Goal: Task Accomplishment & Management: Manage account settings

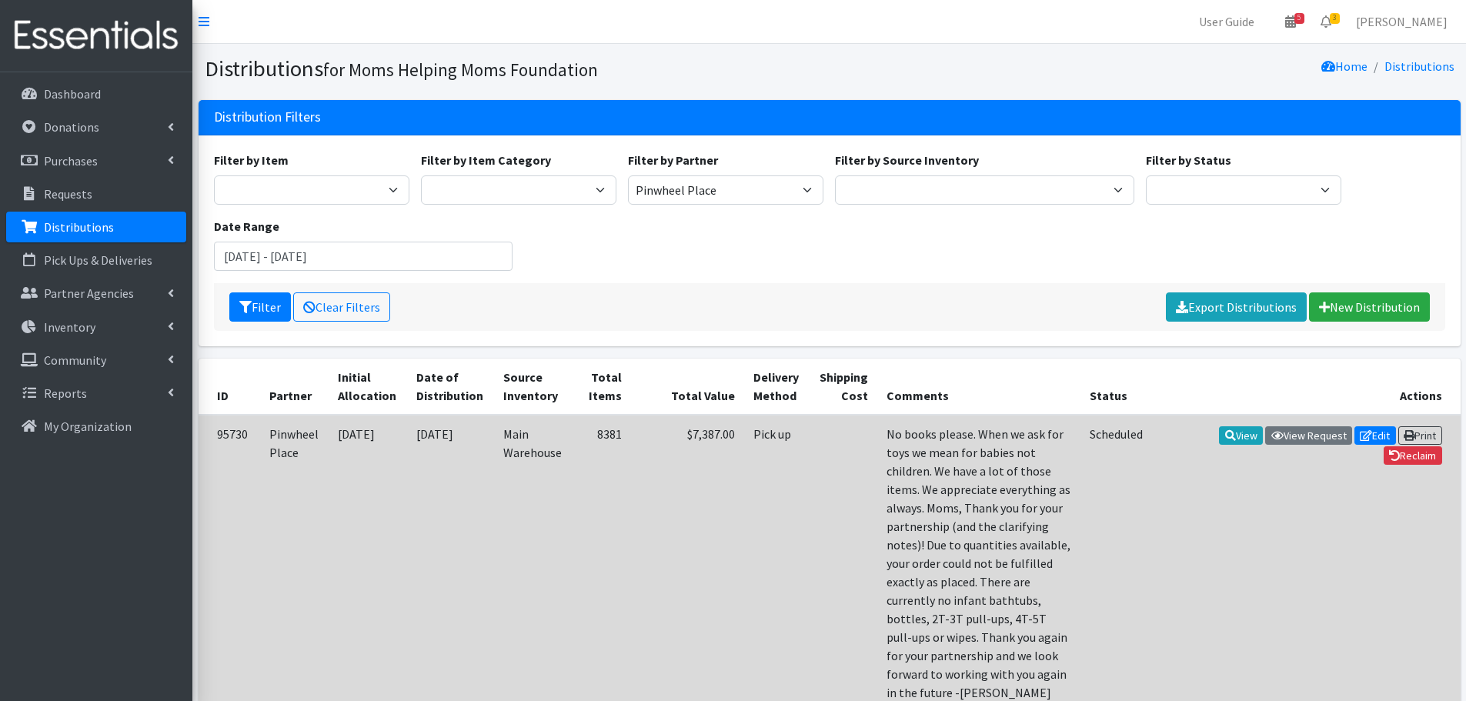
scroll to position [152, 0]
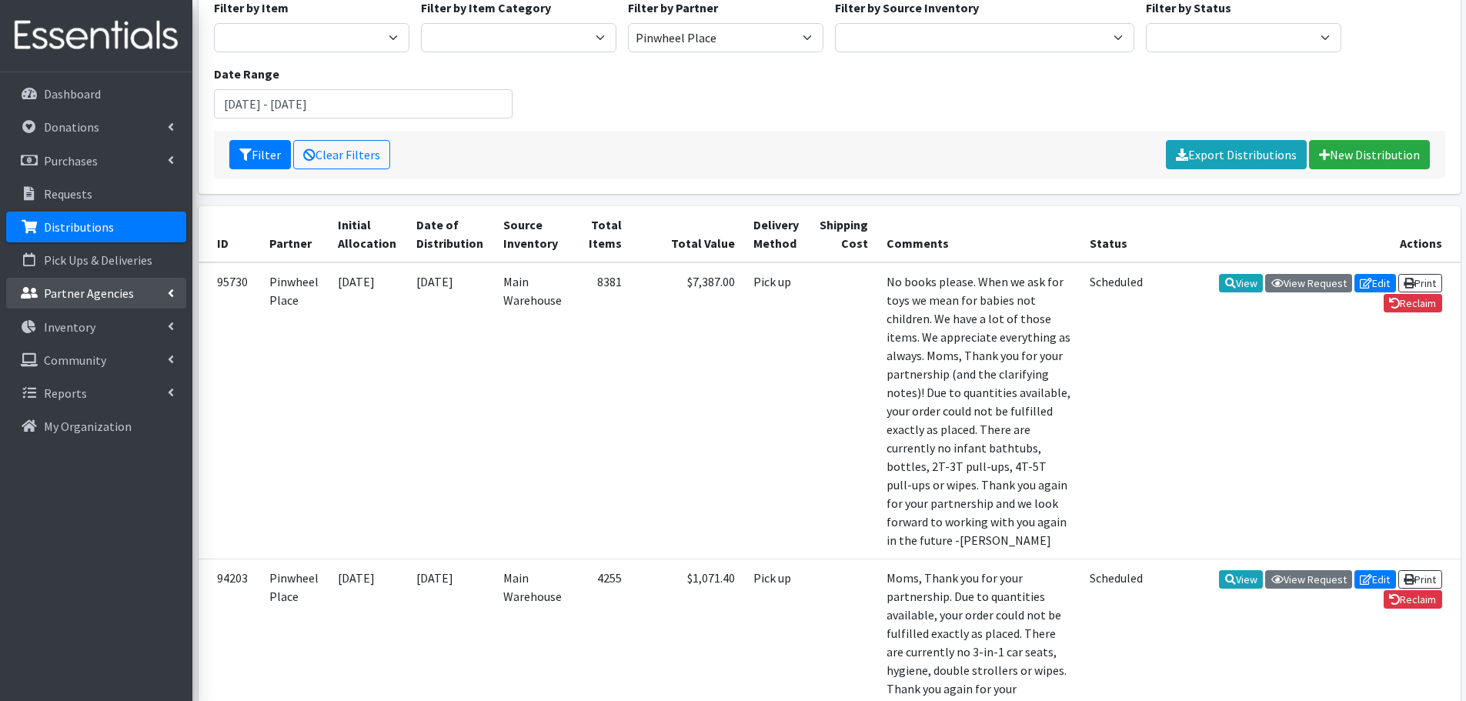
click at [120, 296] on p "Partner Agencies" at bounding box center [89, 293] width 90 height 15
click at [93, 322] on link "All Partners" at bounding box center [96, 327] width 180 height 31
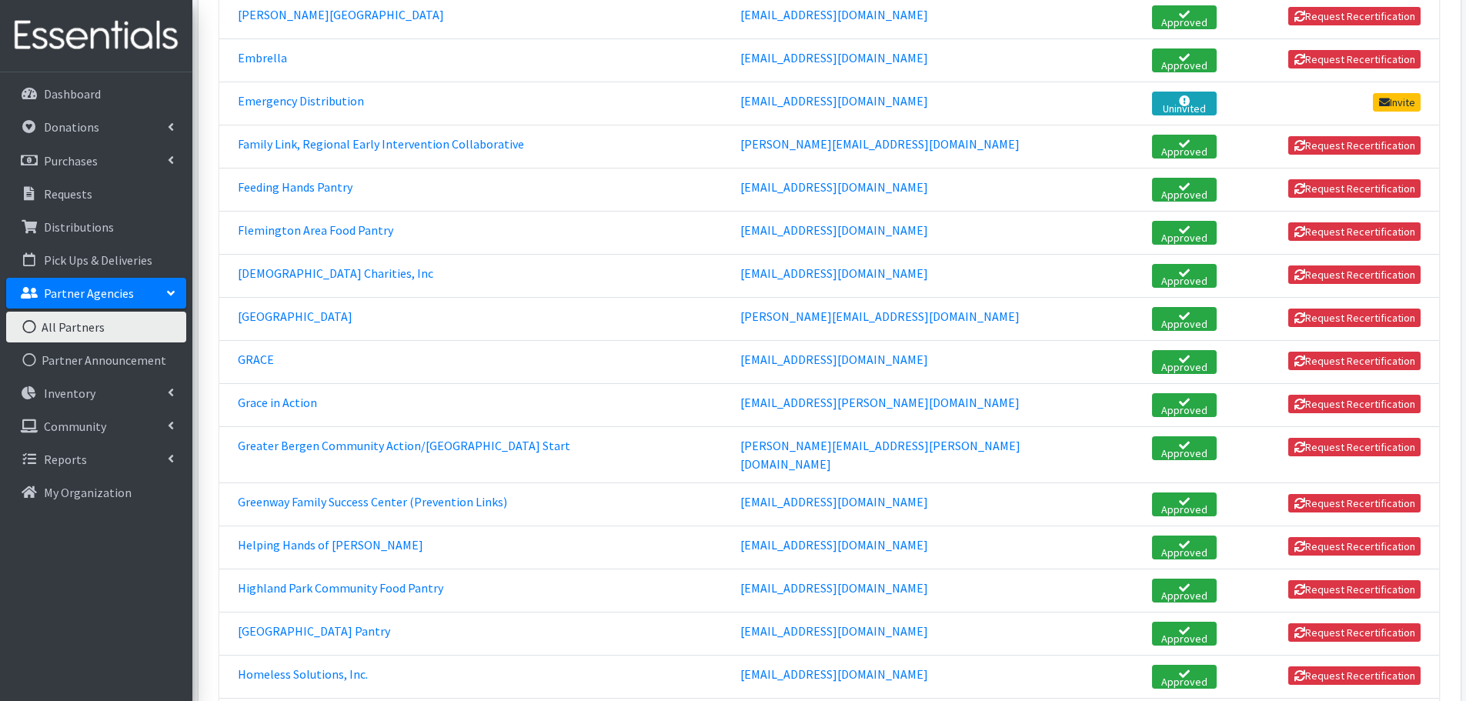
scroll to position [1385, 0]
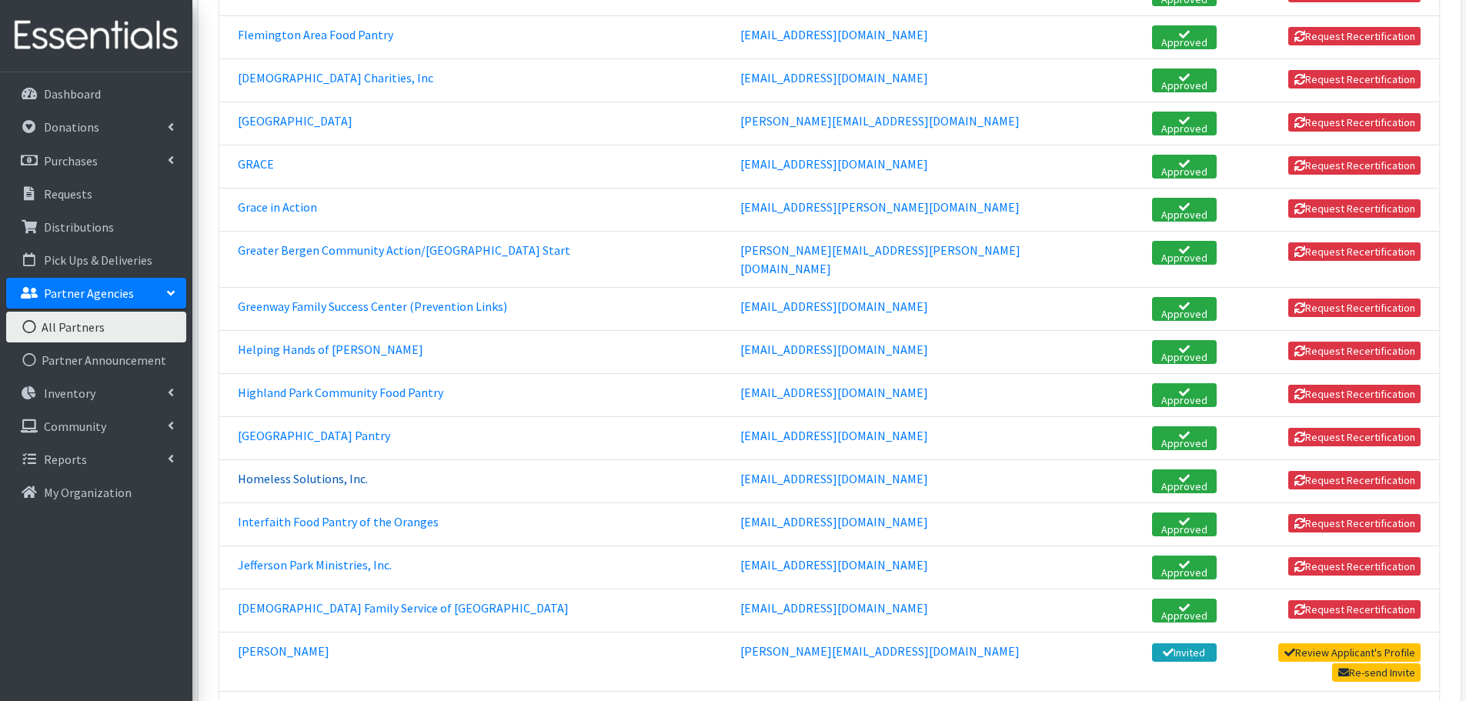
click at [362, 471] on link "Homeless Solutions, Inc." at bounding box center [303, 478] width 130 height 15
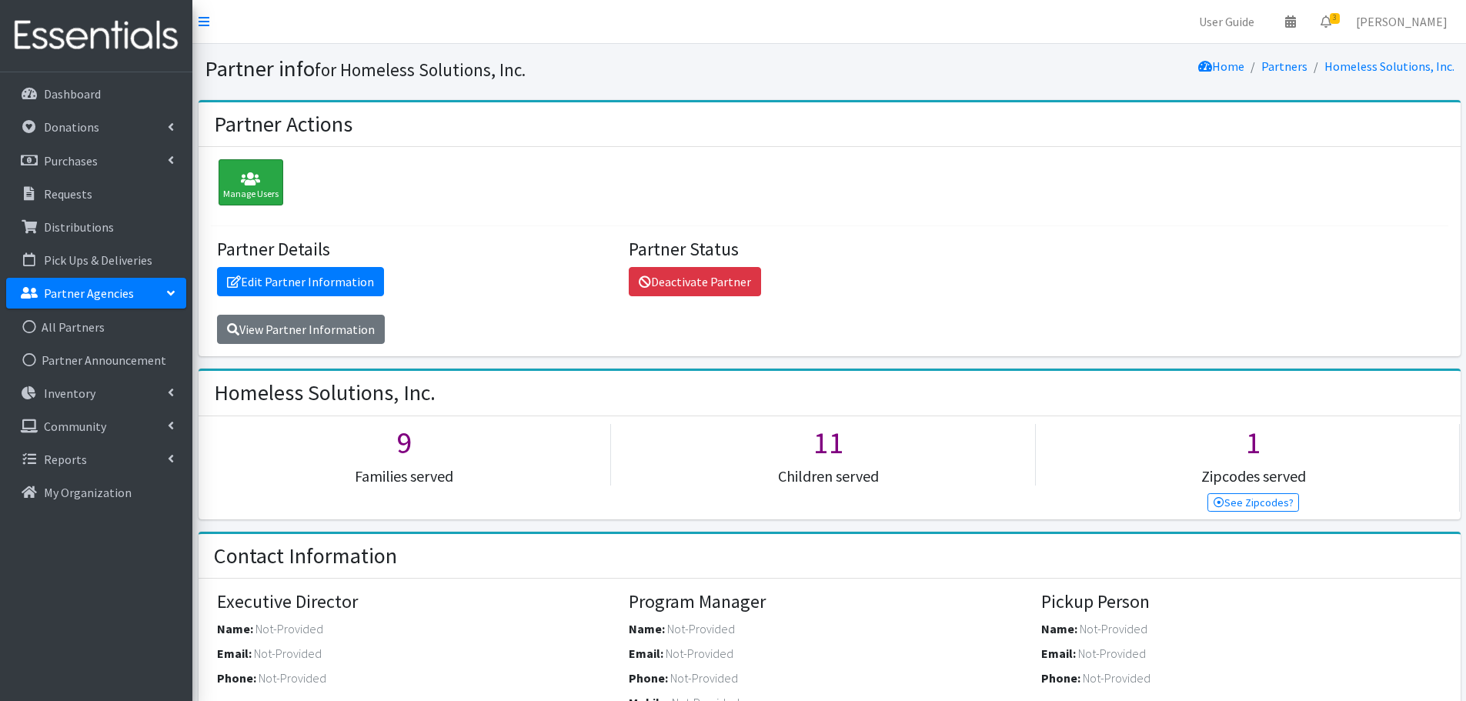
click at [253, 182] on icon at bounding box center [250, 179] width 55 height 15
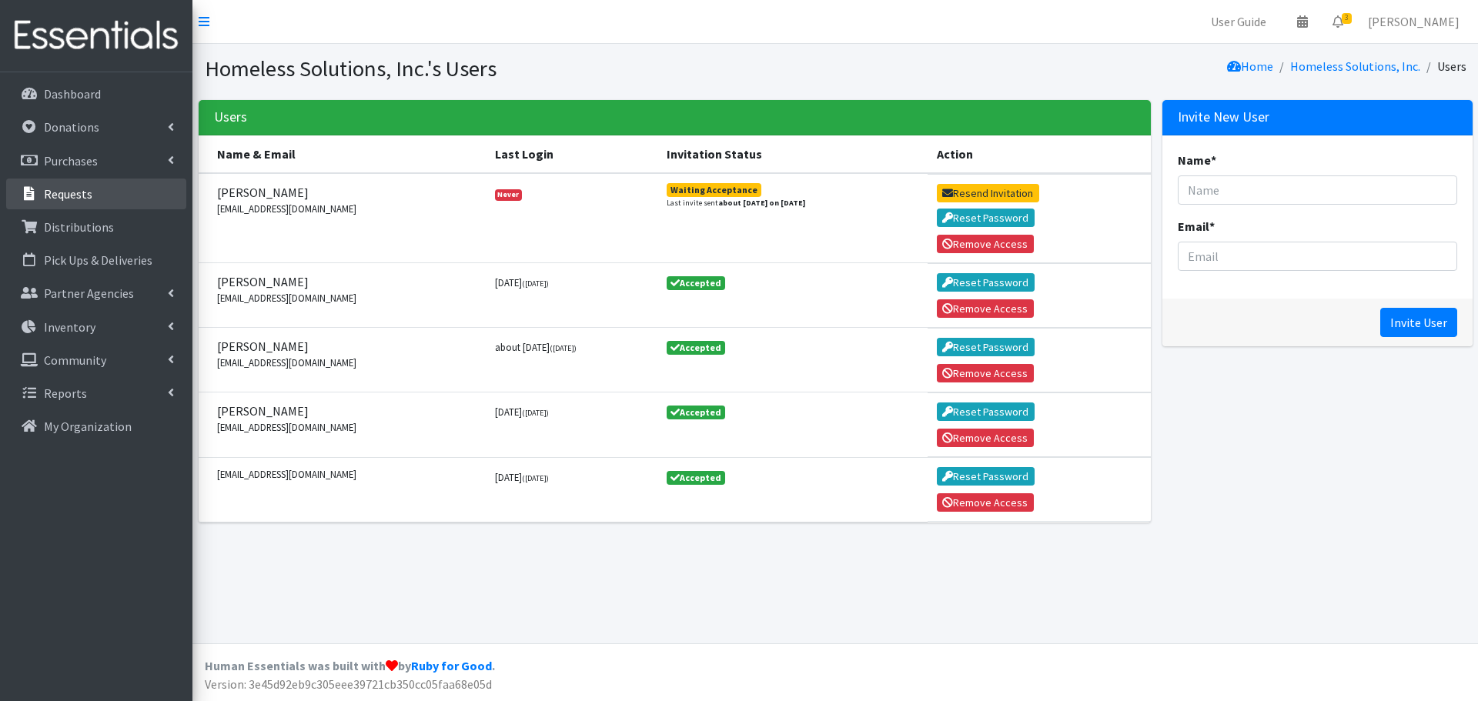
click at [75, 195] on p "Requests" at bounding box center [68, 193] width 48 height 15
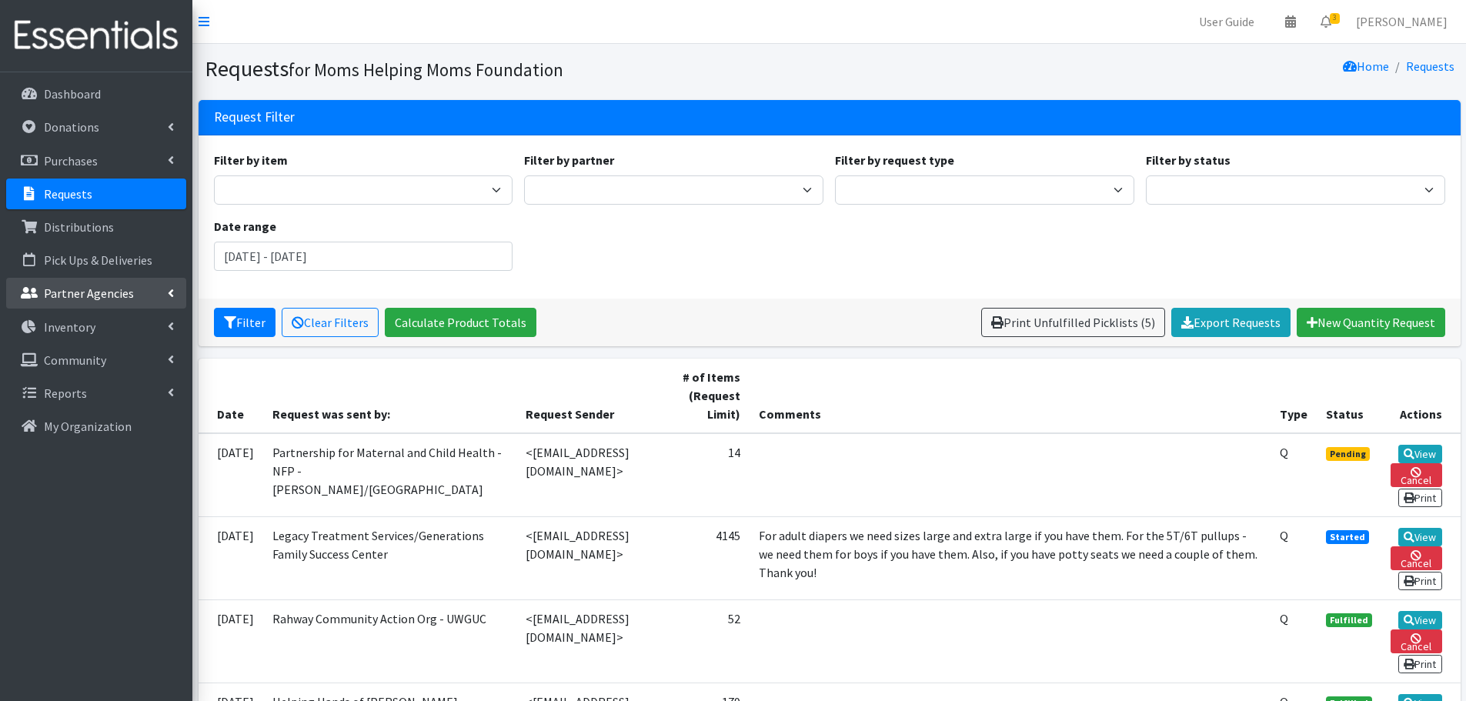
click at [64, 290] on p "Partner Agencies" at bounding box center [89, 293] width 90 height 15
click at [51, 329] on link "All Partners" at bounding box center [96, 327] width 180 height 31
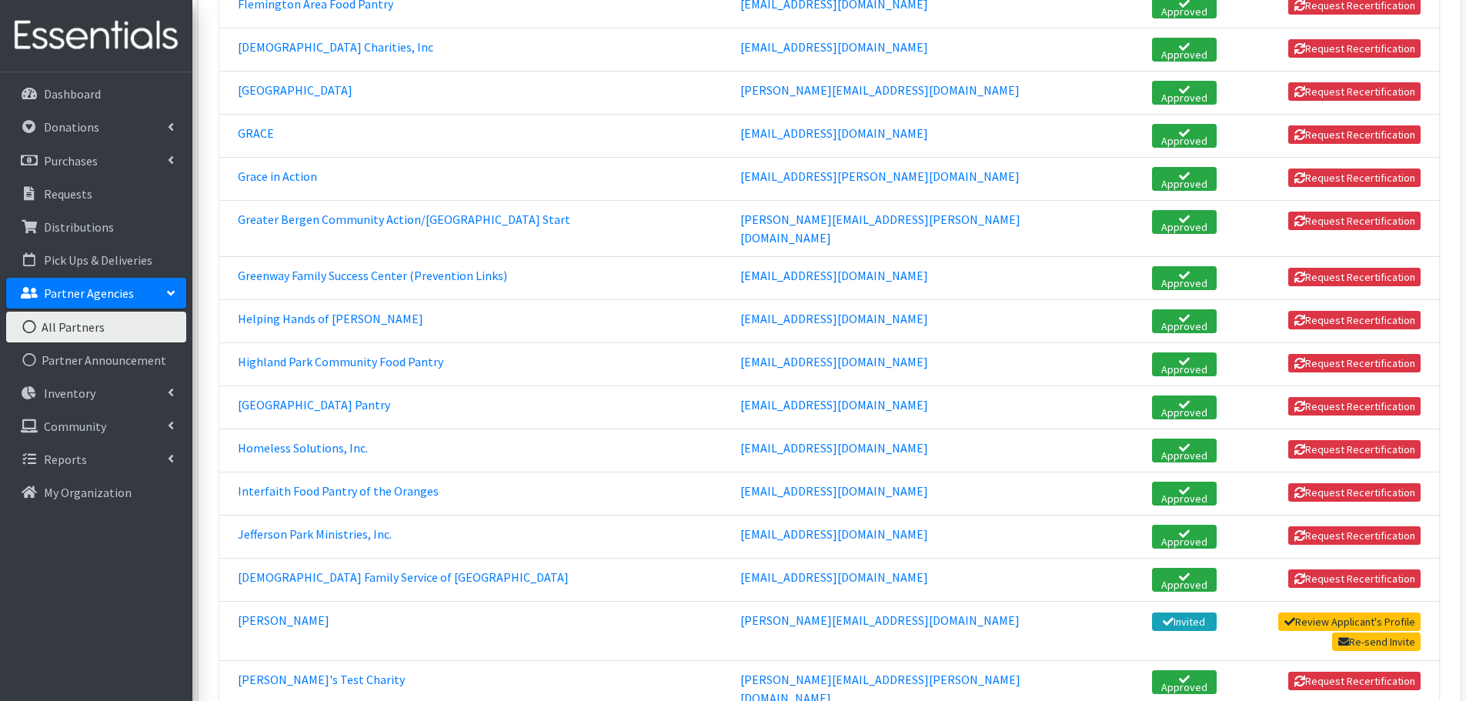
scroll to position [1462, 0]
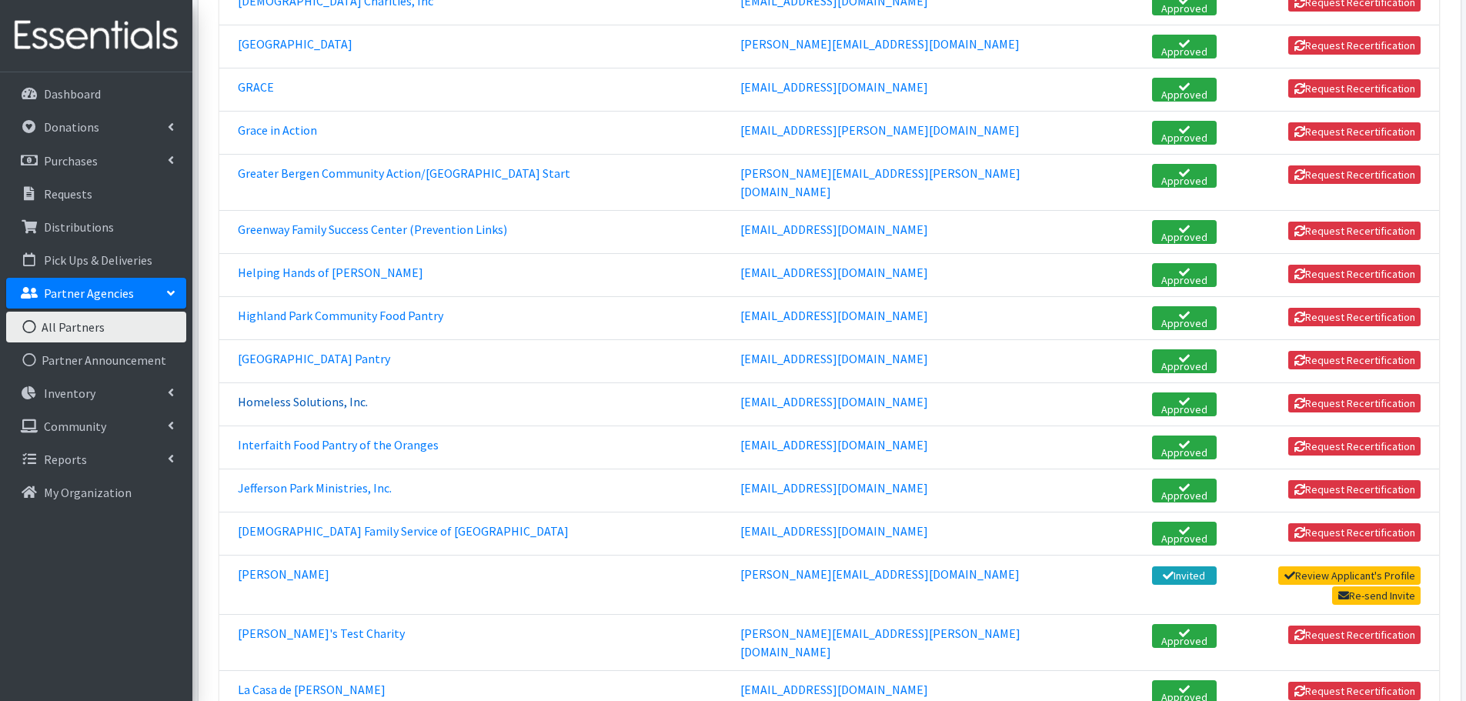
click at [337, 394] on link "Homeless Solutions, Inc." at bounding box center [303, 401] width 130 height 15
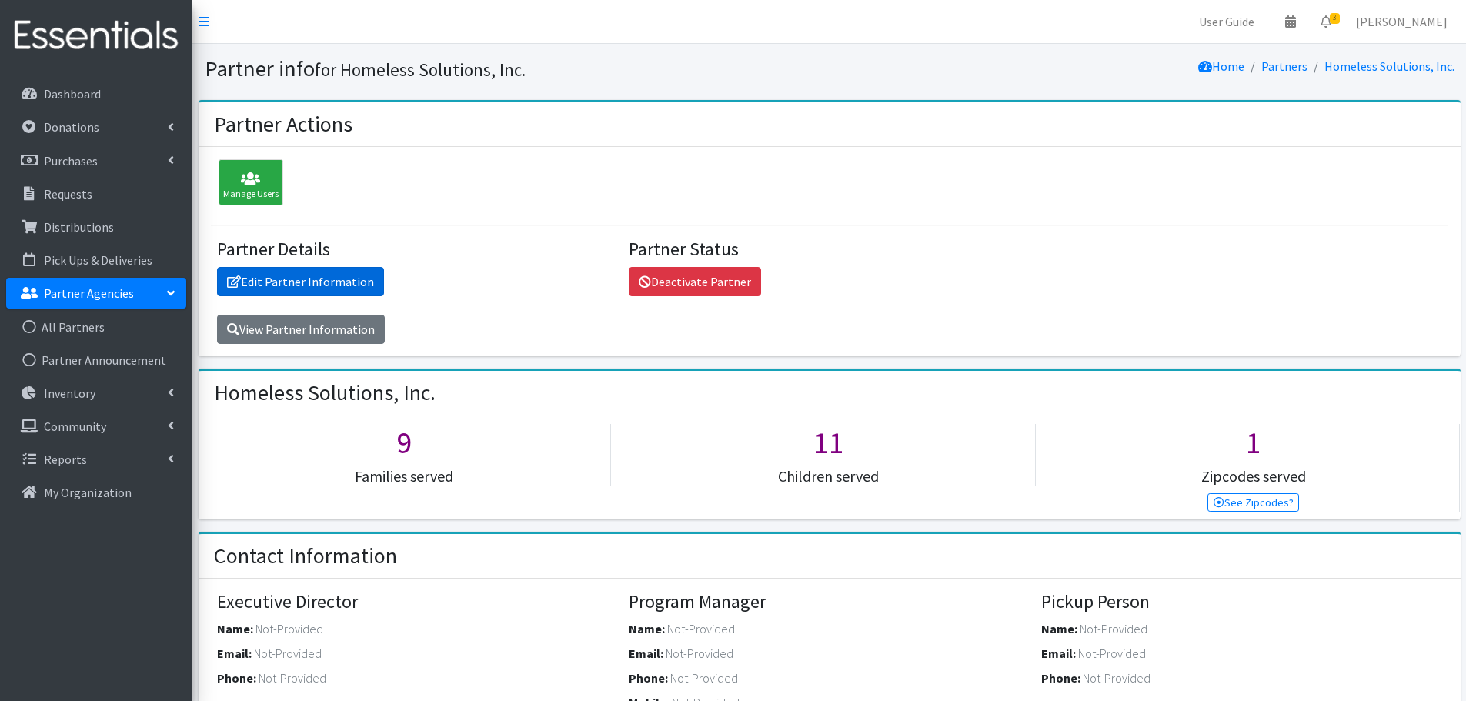
click at [364, 282] on link "Edit Partner Information" at bounding box center [300, 281] width 167 height 29
